Goal: Information Seeking & Learning: Learn about a topic

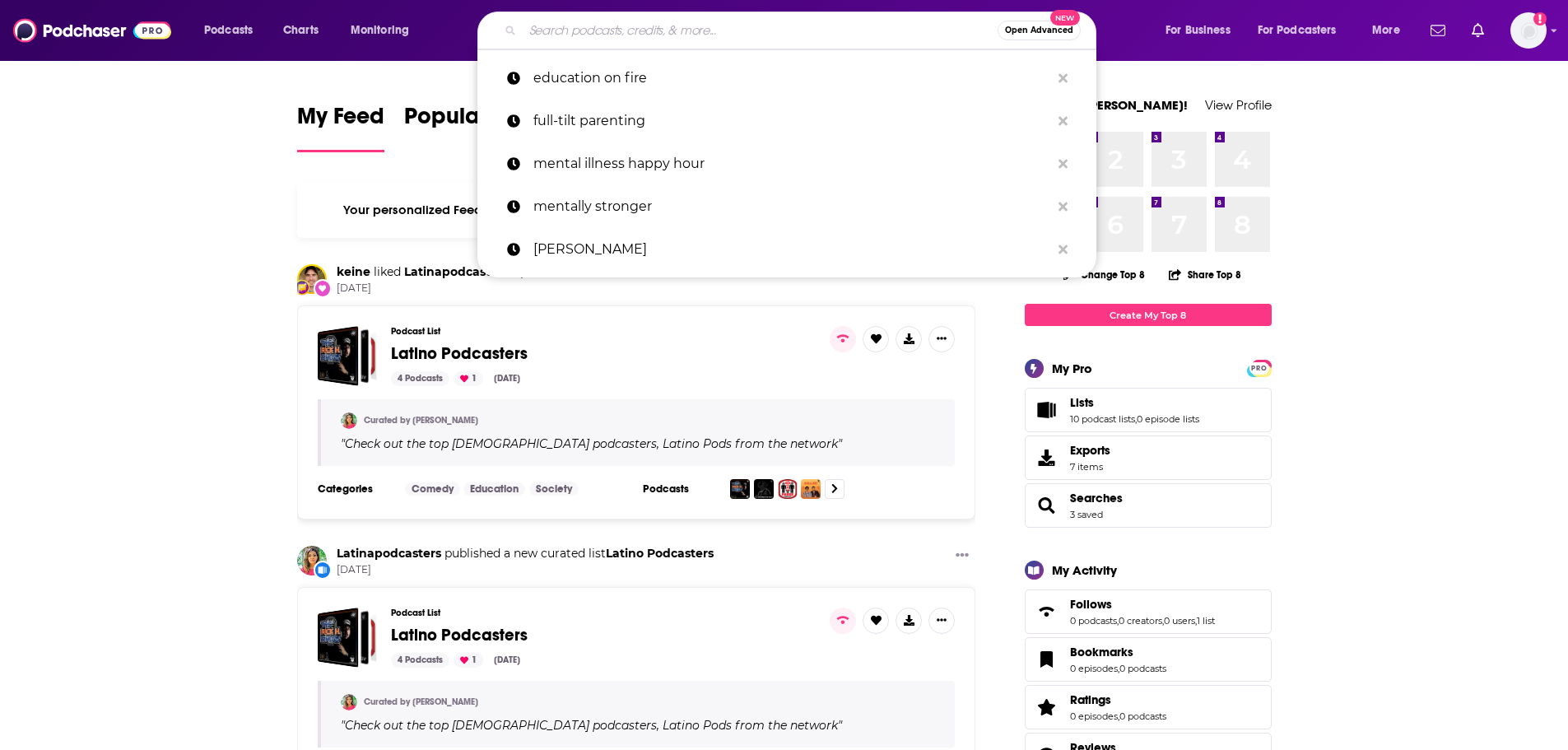
click at [896, 32] on input "Search podcasts, credits, & more..." at bounding box center [760, 30] width 475 height 26
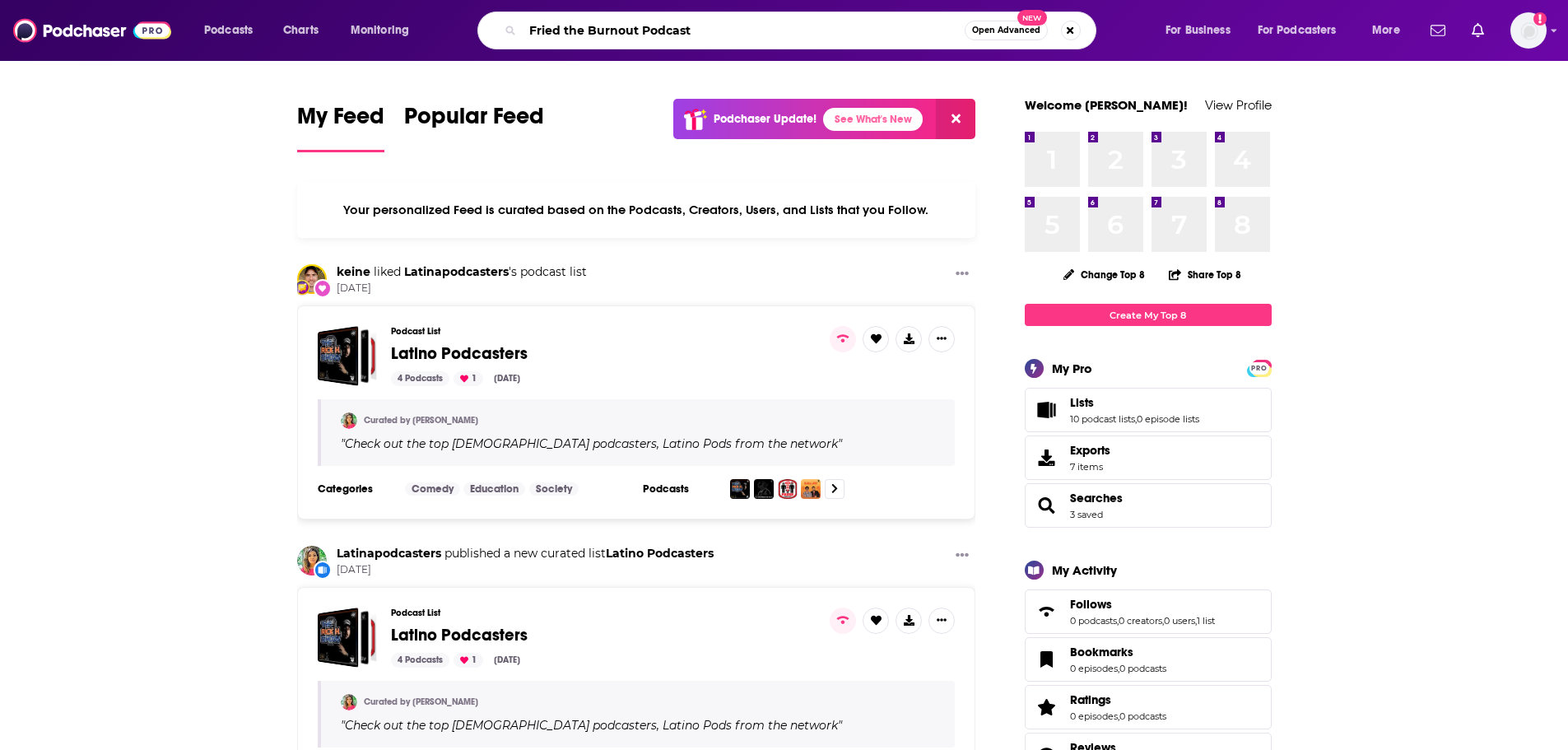
type input "Fried the Burnout Podcast"
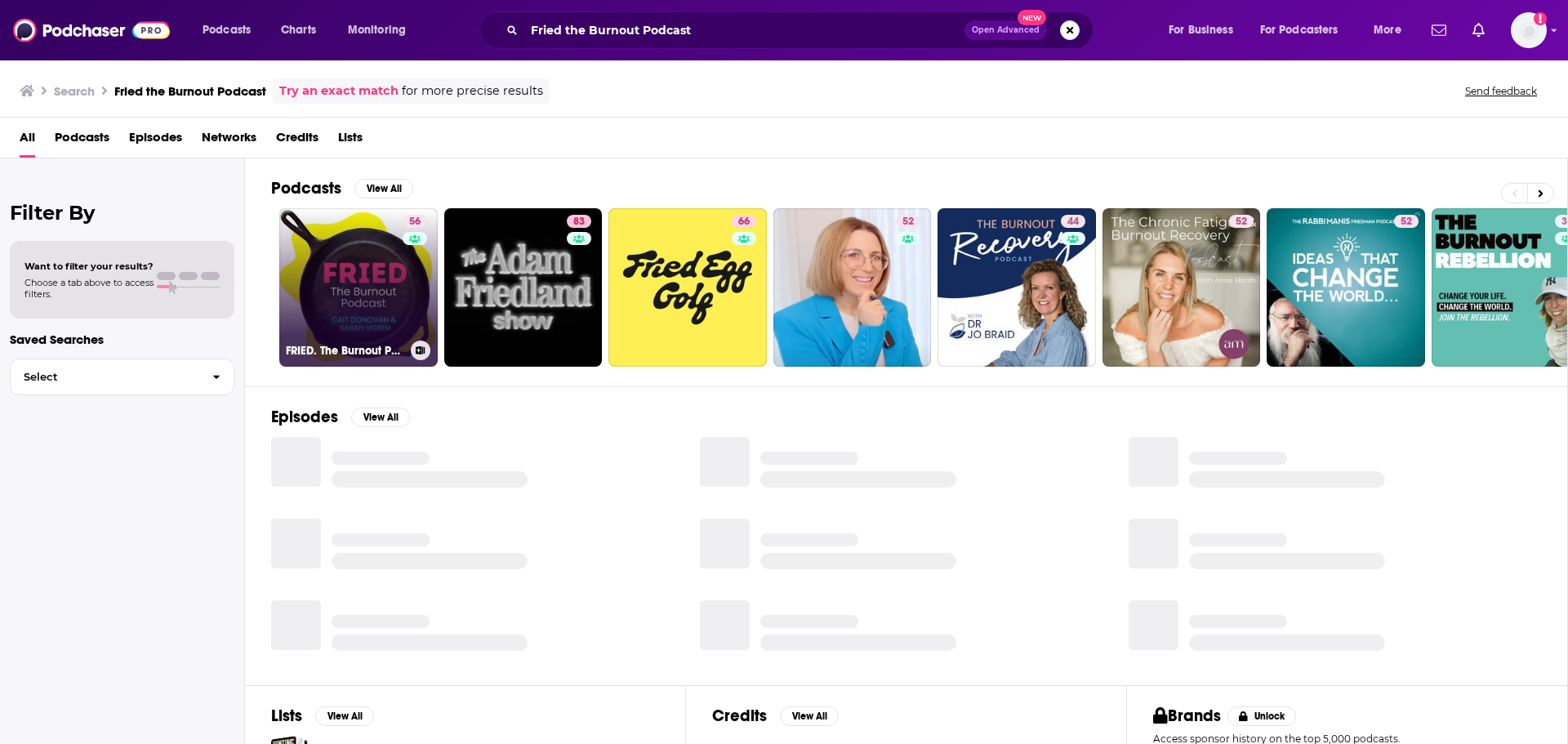
click at [408, 284] on div "56" at bounding box center [417, 277] width 28 height 126
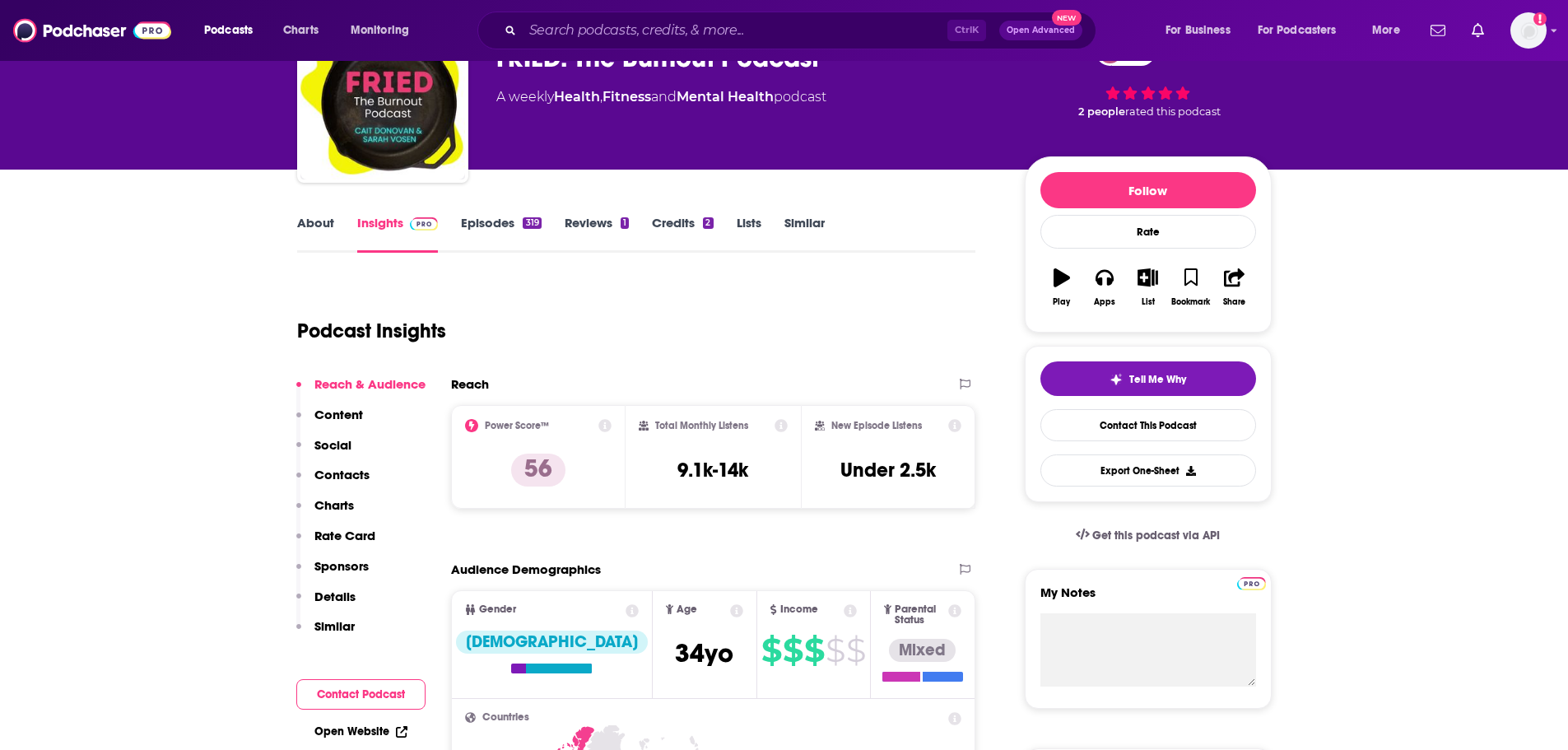
scroll to position [132, 0]
